Goal: Transaction & Acquisition: Subscribe to service/newsletter

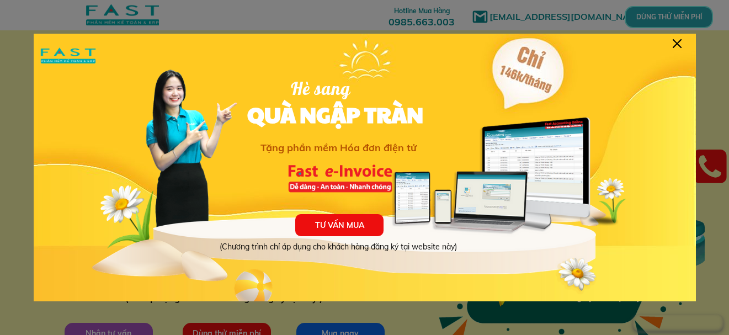
click at [684, 42] on div "TƯ VẤN MUA (Chương trình chỉ áp dụng cho khách hàng đăng ký tại website này) Hè…" at bounding box center [365, 172] width 662 height 276
click at [678, 40] on div at bounding box center [677, 43] width 9 height 9
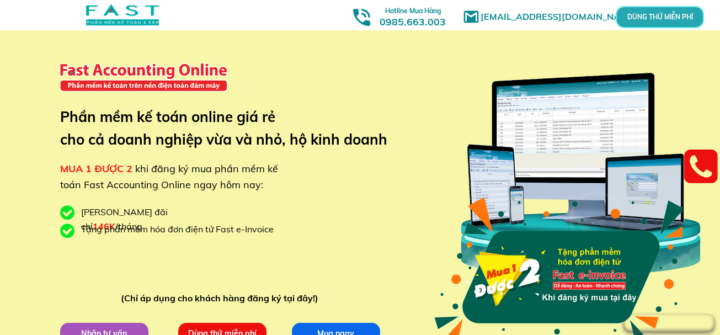
click at [659, 13] on div "DÙNG THỬ MIỄN PHÍ" at bounding box center [660, 17] width 88 height 22
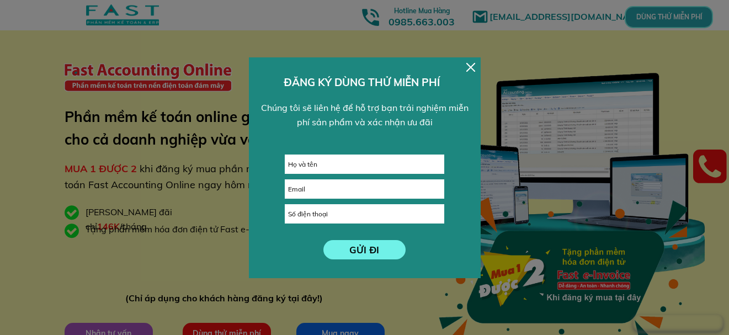
click at [471, 65] on div at bounding box center [470, 67] width 9 height 9
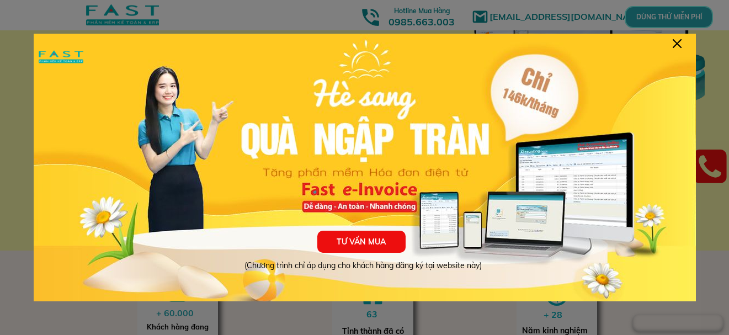
click at [675, 40] on div at bounding box center [677, 43] width 9 height 9
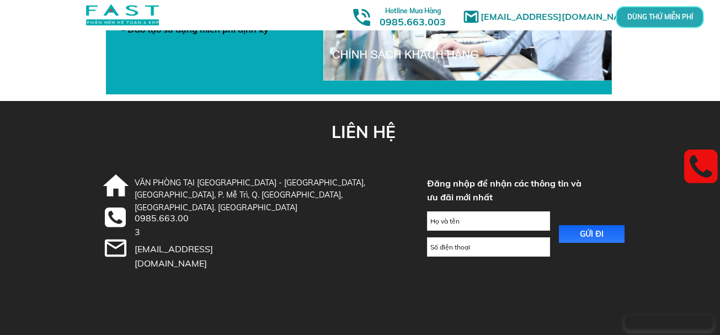
scroll to position [3987, 0]
